Goal: Transaction & Acquisition: Purchase product/service

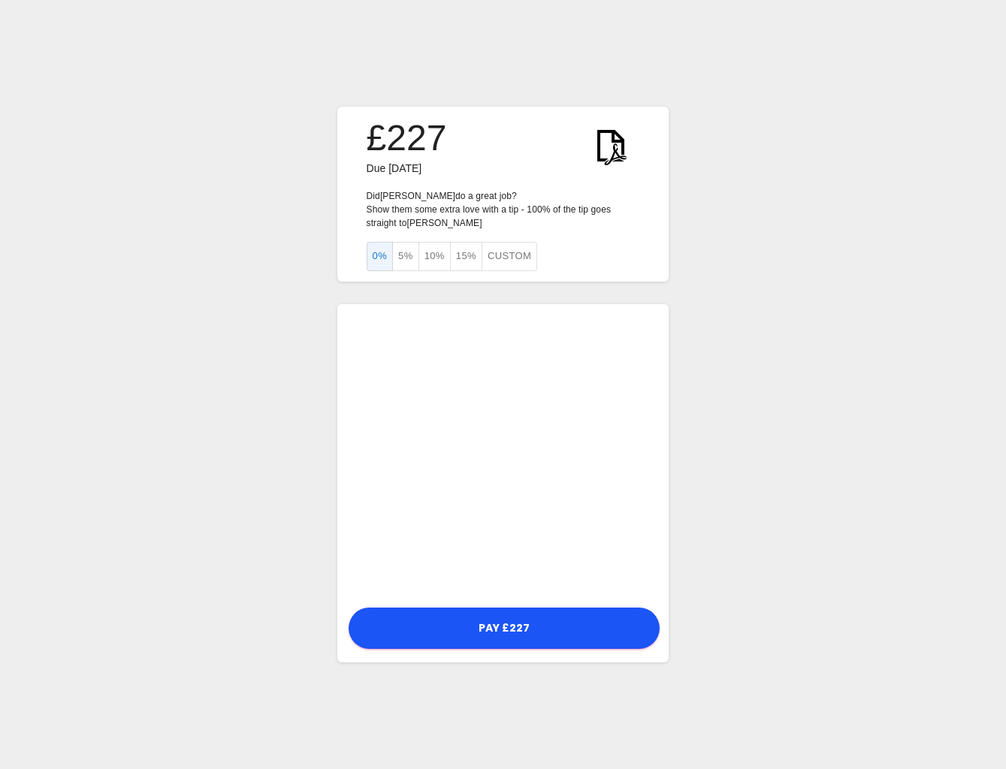
click at [209, 469] on div "£227 Due 2 October 2025 Did Tim do a great job? Show them some extra love with …" at bounding box center [503, 384] width 1006 height 769
click at [787, 586] on div "£227 Due 2 October 2025 Did Tim do a great job? Show them some extra love with …" at bounding box center [503, 384] width 1006 height 769
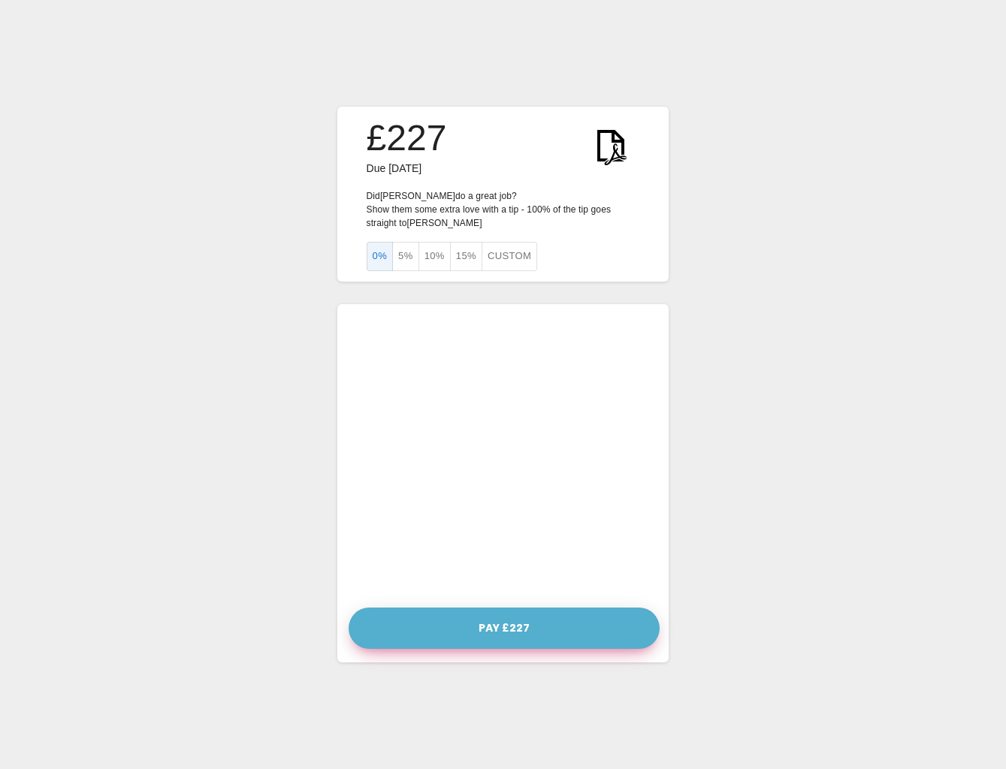
click at [502, 627] on button "Pay £227" at bounding box center [504, 628] width 311 height 41
